Goal: Task Accomplishment & Management: Manage account settings

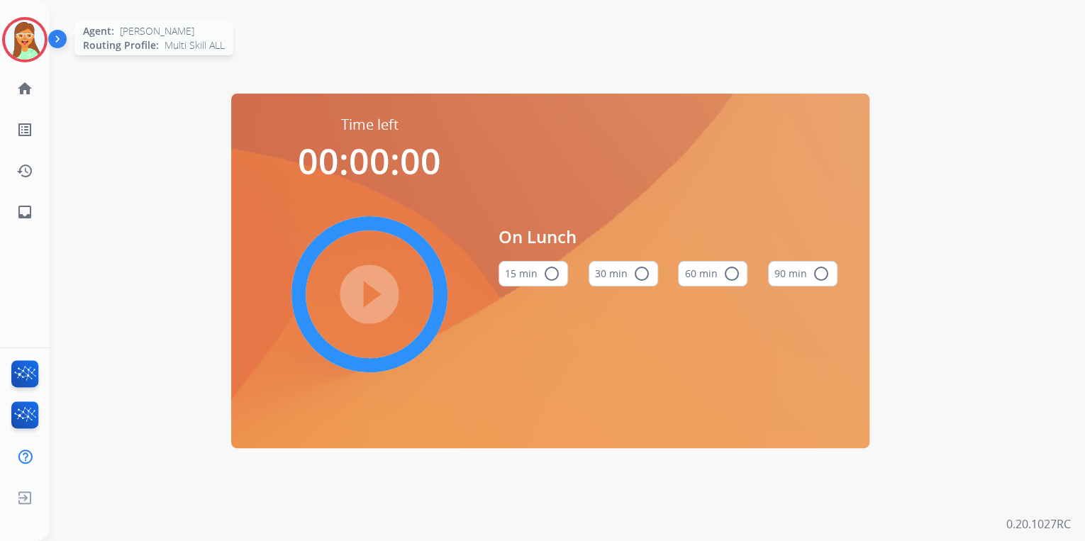
click at [17, 27] on img at bounding box center [25, 40] width 40 height 40
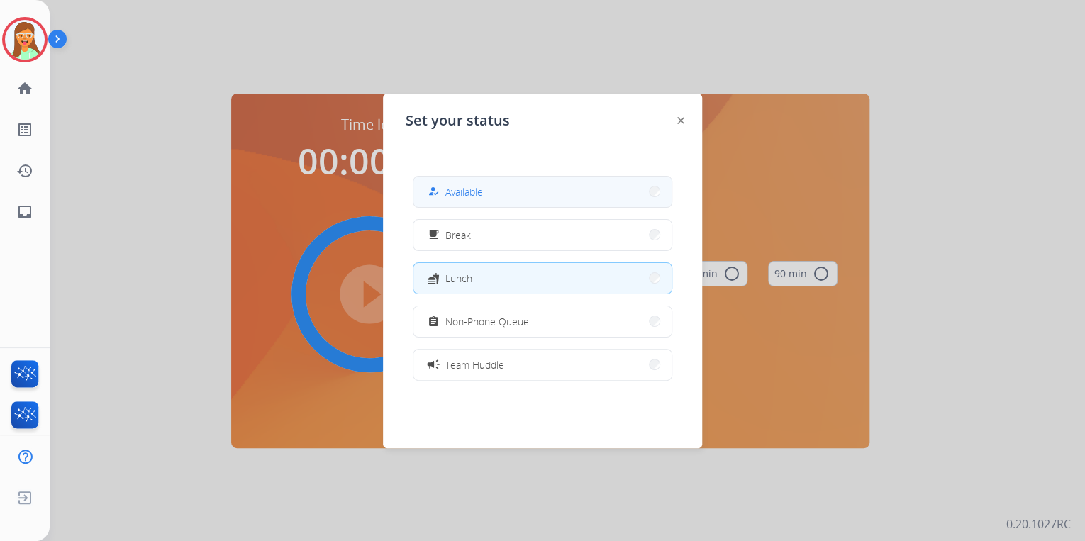
click at [527, 189] on button "how_to_reg Available" at bounding box center [542, 192] width 258 height 30
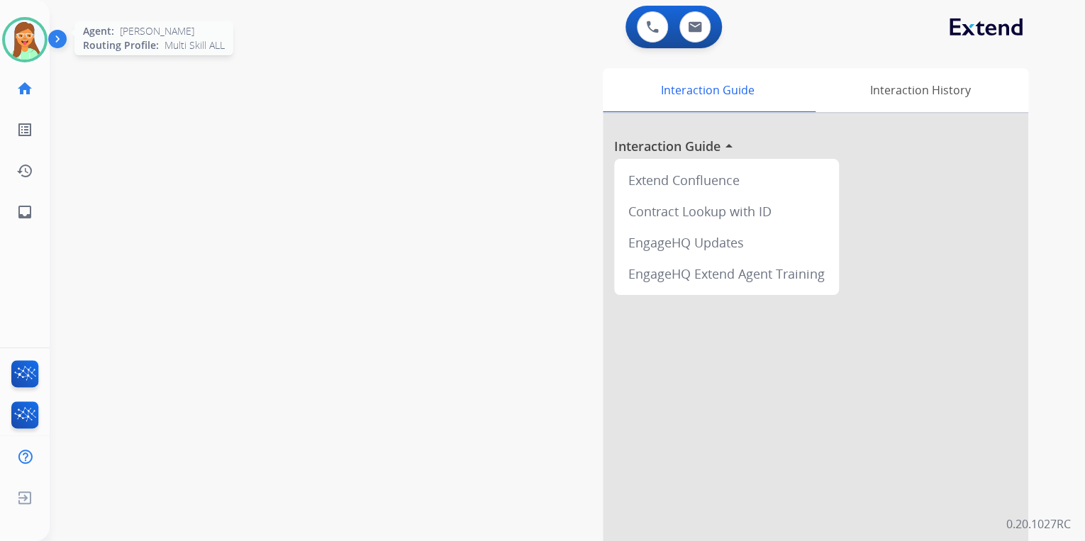
click at [35, 51] on img at bounding box center [25, 40] width 40 height 40
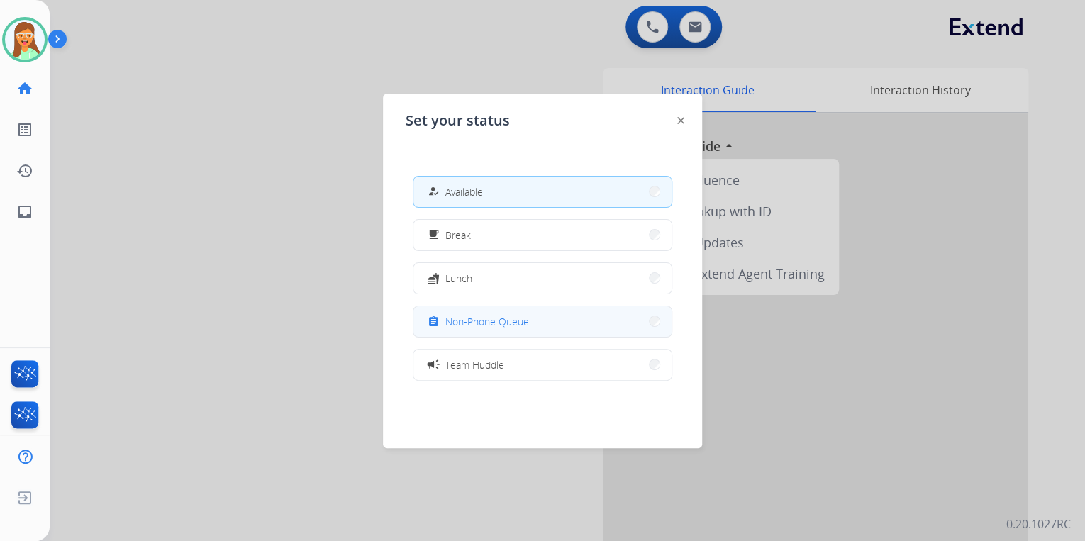
click at [524, 322] on span "Non-Phone Queue" at bounding box center [487, 321] width 84 height 15
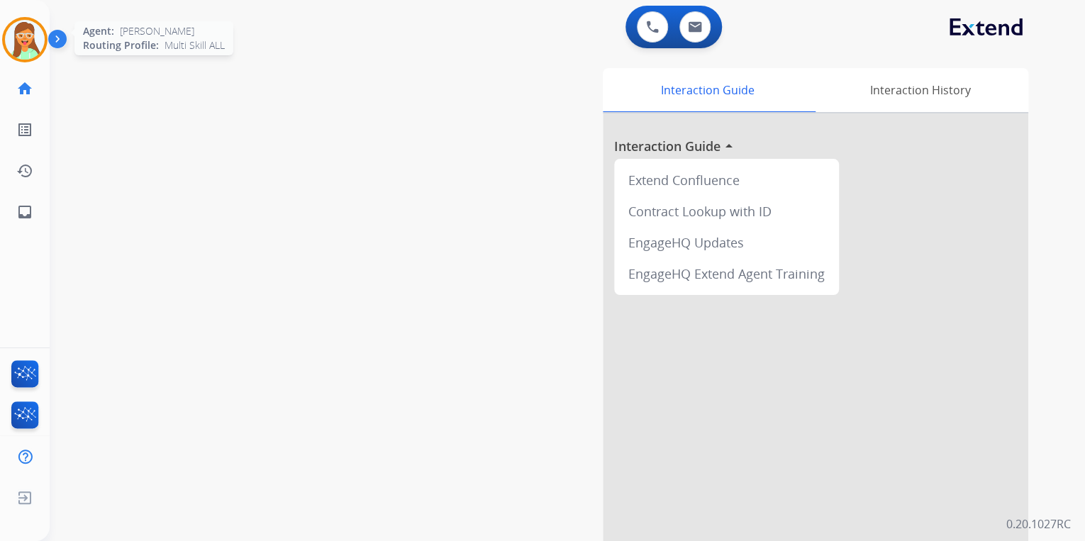
click at [31, 45] on img at bounding box center [25, 40] width 40 height 40
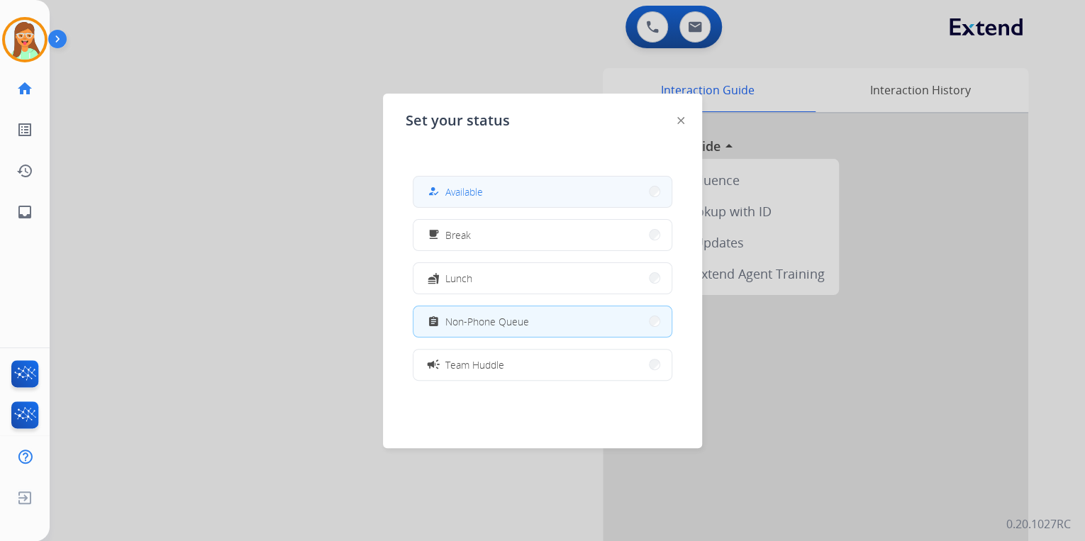
click at [499, 181] on button "how_to_reg Available" at bounding box center [542, 192] width 258 height 30
